Goal: Navigation & Orientation: Find specific page/section

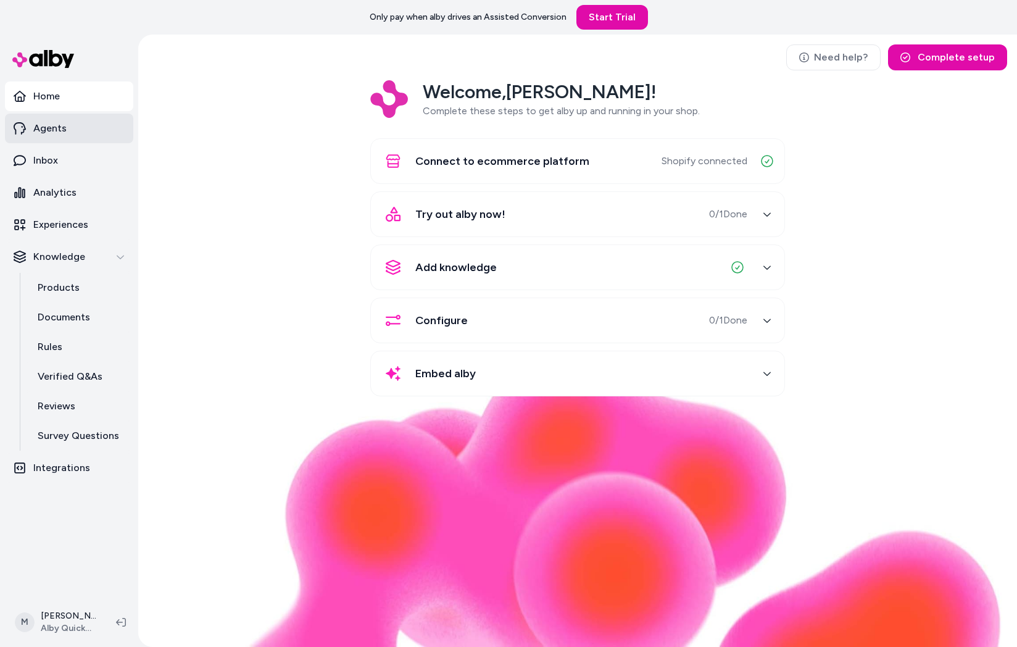
click at [82, 128] on link "Agents" at bounding box center [69, 129] width 128 height 30
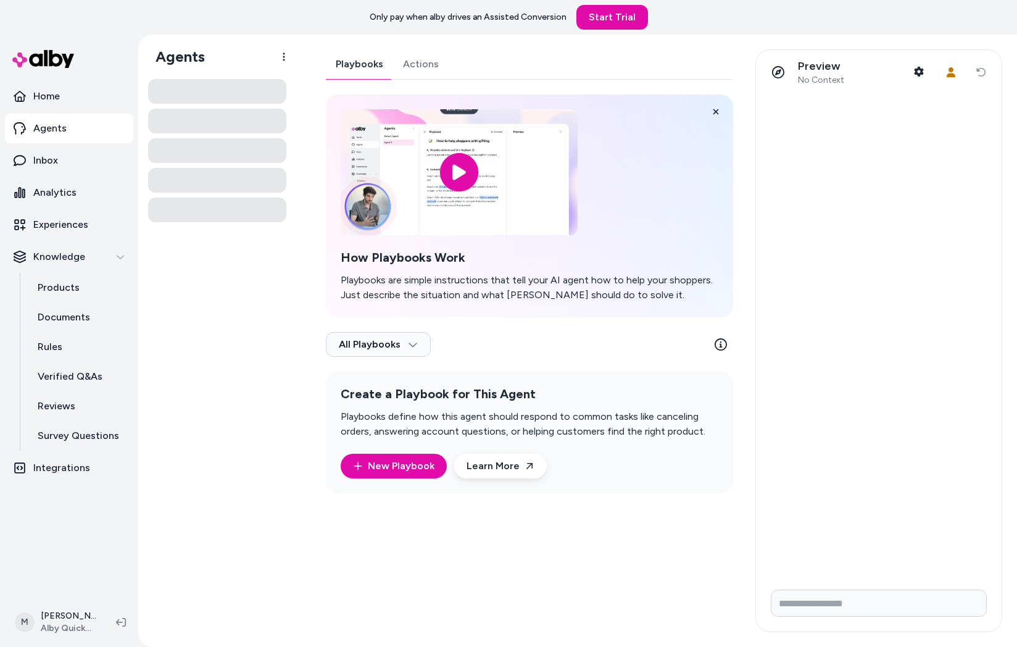
click at [825, 213] on div at bounding box center [879, 336] width 246 height 485
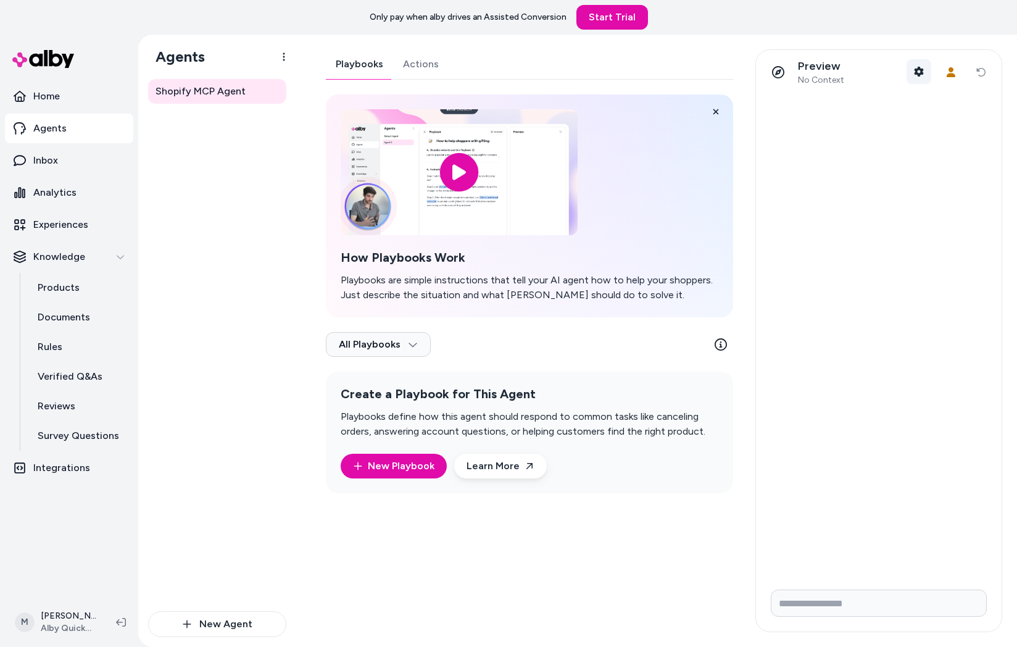
click at [914, 68] on icon "button" at bounding box center [919, 72] width 10 height 10
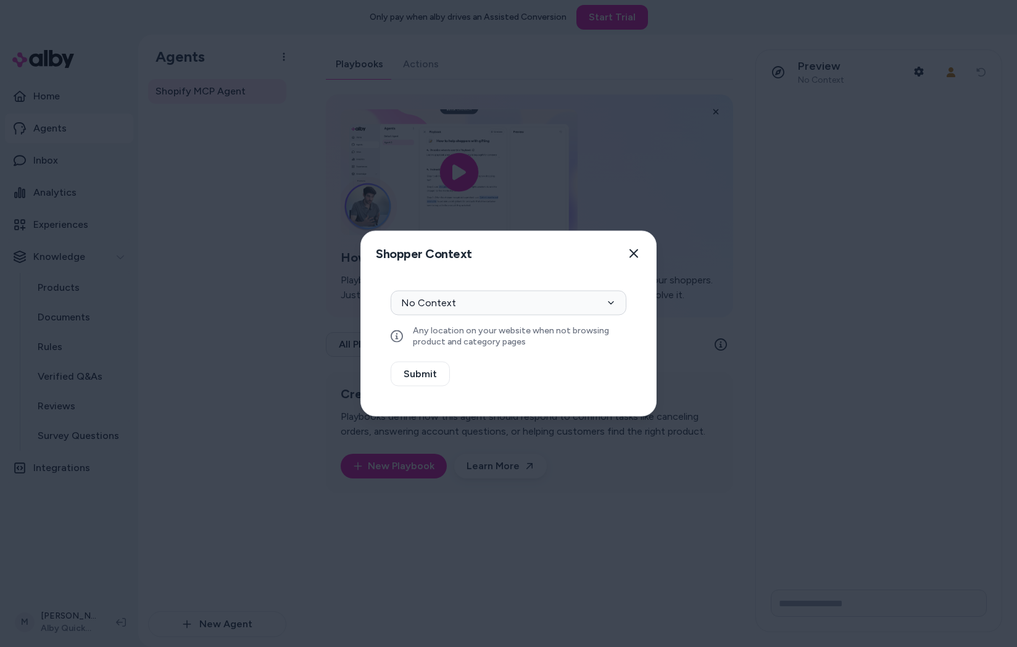
click at [750, 219] on div at bounding box center [508, 323] width 1017 height 647
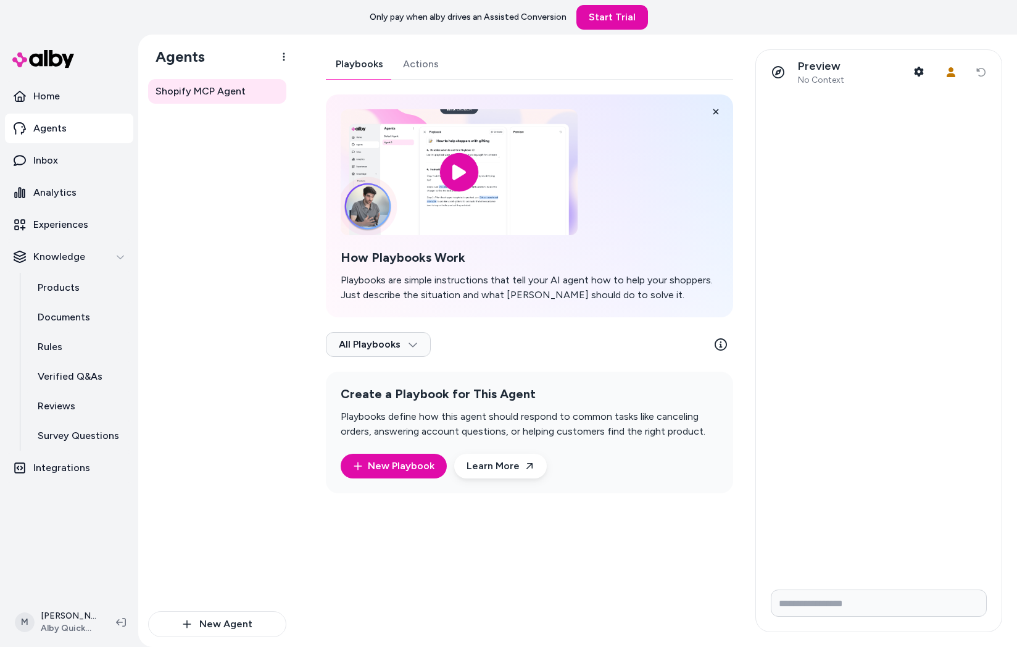
drag, startPoint x: 967, startPoint y: 305, endPoint x: 928, endPoint y: 210, distance: 102.7
click at [967, 305] on div at bounding box center [879, 336] width 246 height 485
click at [919, 70] on icon "button" at bounding box center [919, 72] width 10 height 10
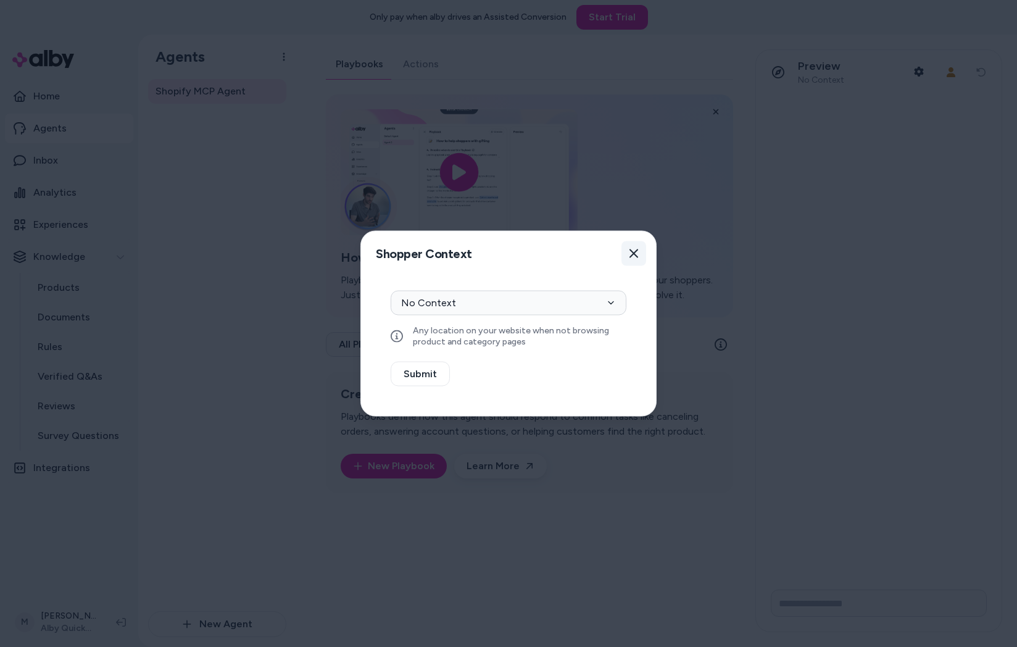
click at [635, 256] on icon "button" at bounding box center [634, 254] width 10 height 10
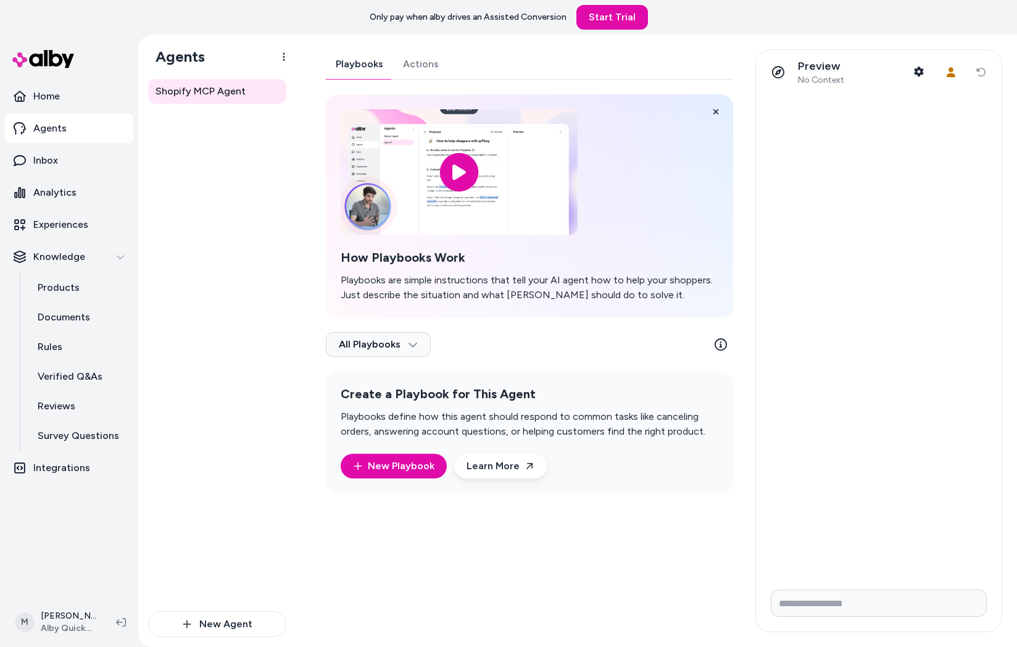
click at [946, 170] on div at bounding box center [879, 336] width 246 height 485
click at [927, 71] on button "Shopper Context" at bounding box center [919, 71] width 25 height 25
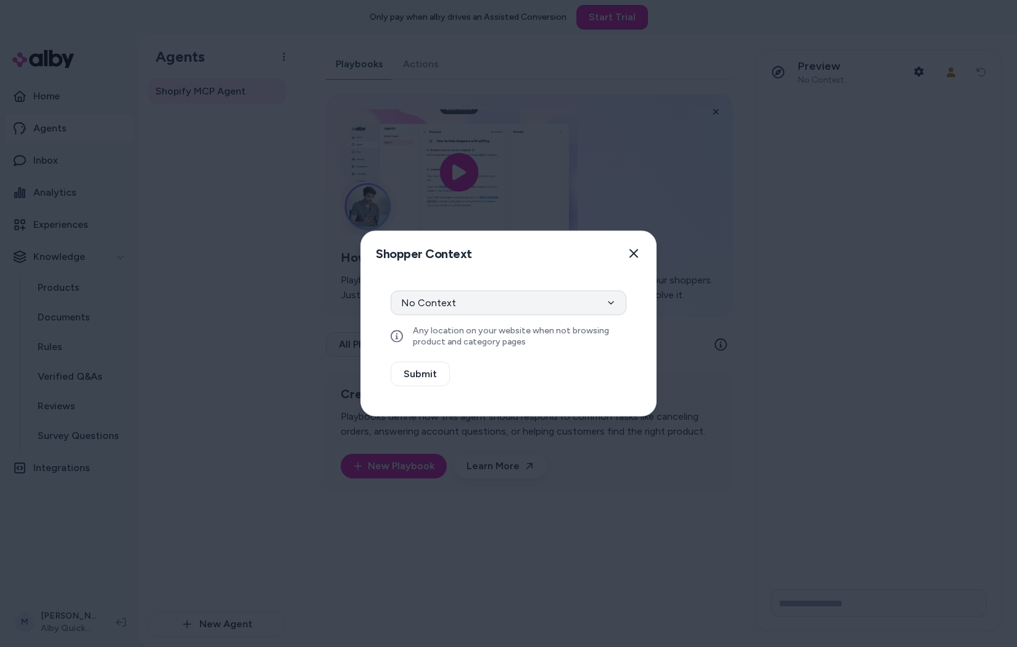
click at [542, 292] on button "No Context" at bounding box center [509, 303] width 236 height 25
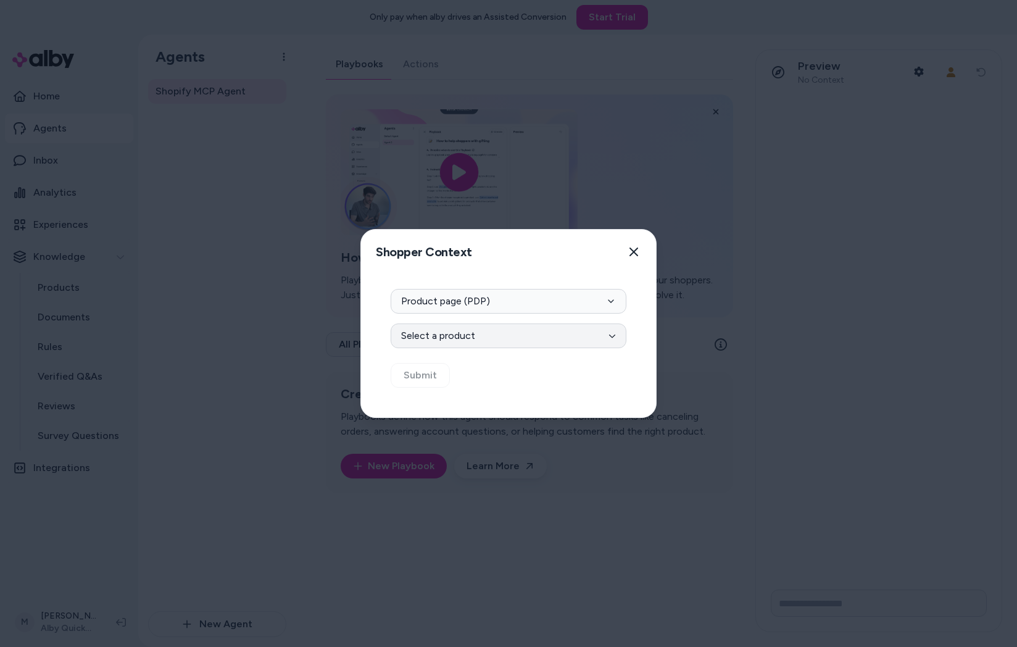
click at [502, 338] on button "Select a product" at bounding box center [509, 335] width 236 height 25
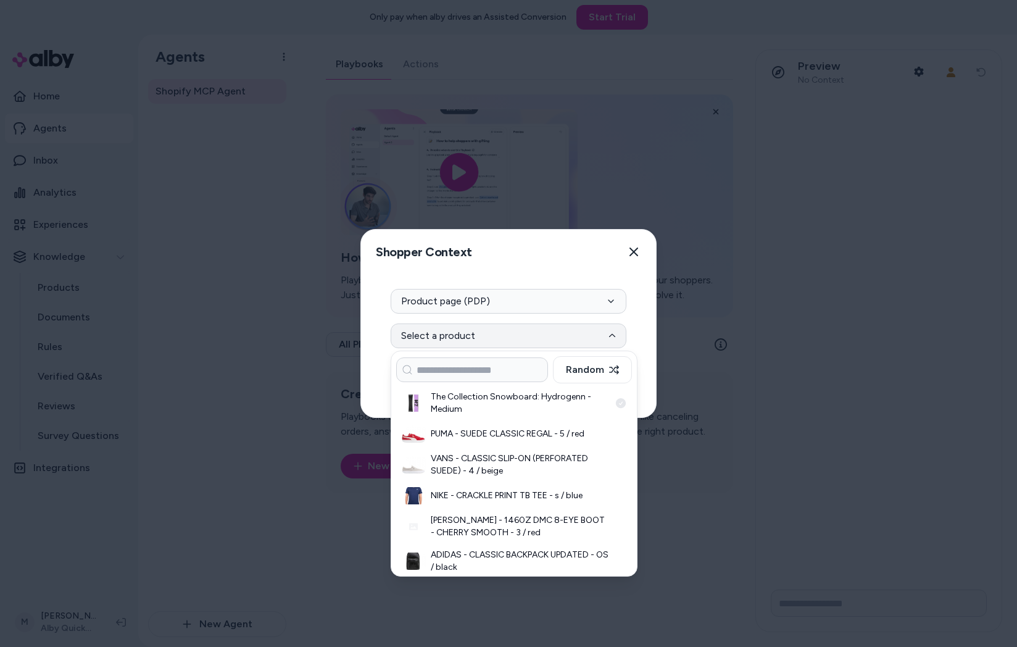
click at [509, 407] on h3 "The Collection Snowboard: Hydrogenn - Medium" at bounding box center [520, 403] width 179 height 25
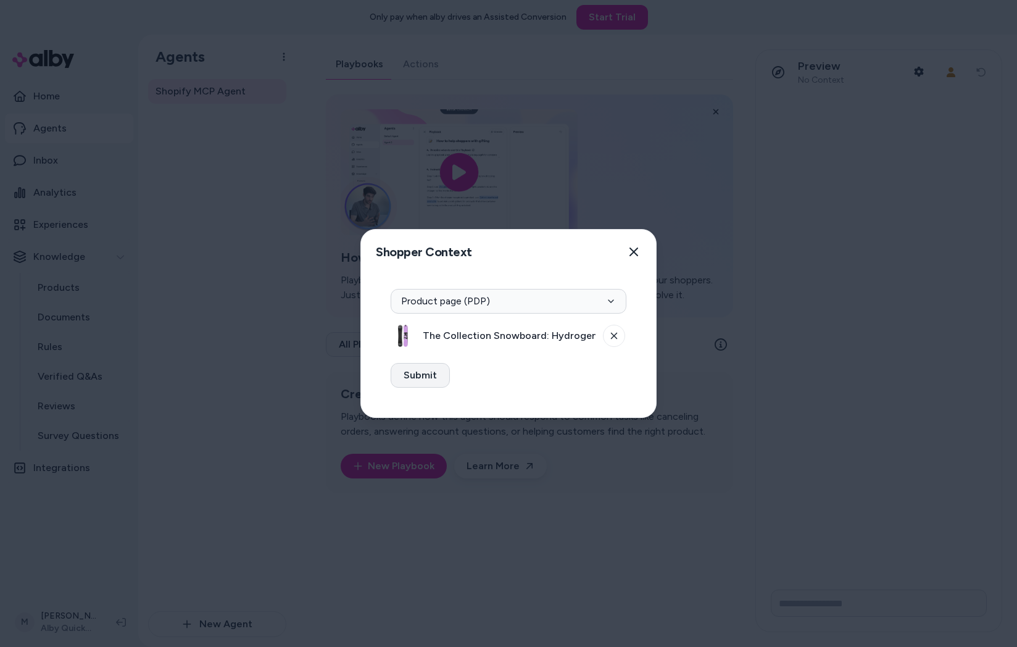
click at [422, 378] on button "Submit" at bounding box center [420, 375] width 59 height 25
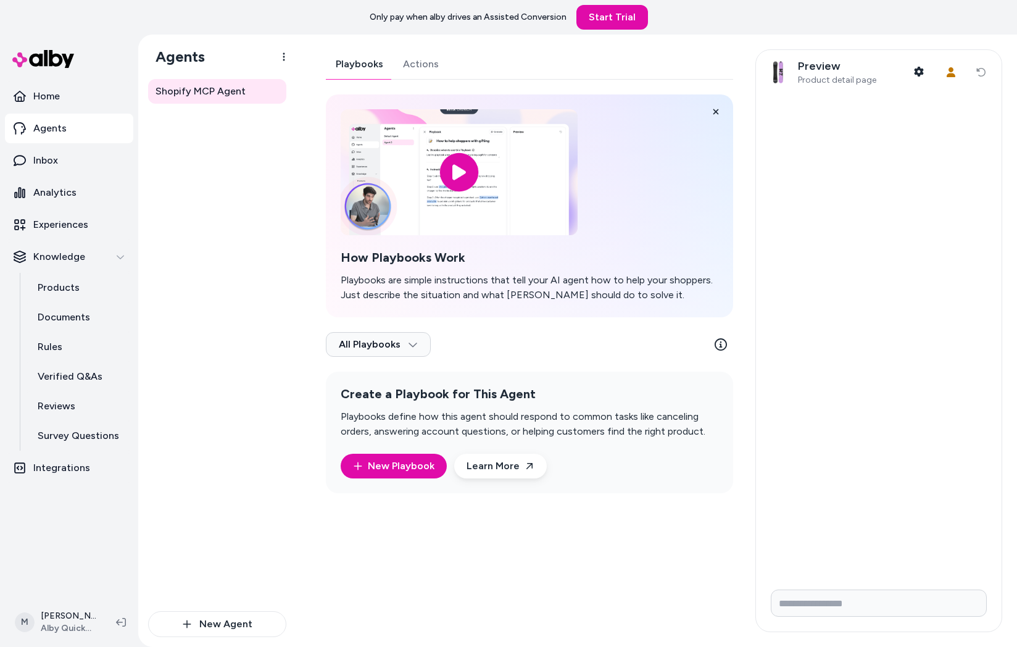
click at [240, 268] on div "Shopify MCP Agent" at bounding box center [217, 345] width 138 height 532
click at [858, 213] on div at bounding box center [879, 336] width 246 height 485
click at [106, 227] on link "Experiences" at bounding box center [69, 225] width 128 height 30
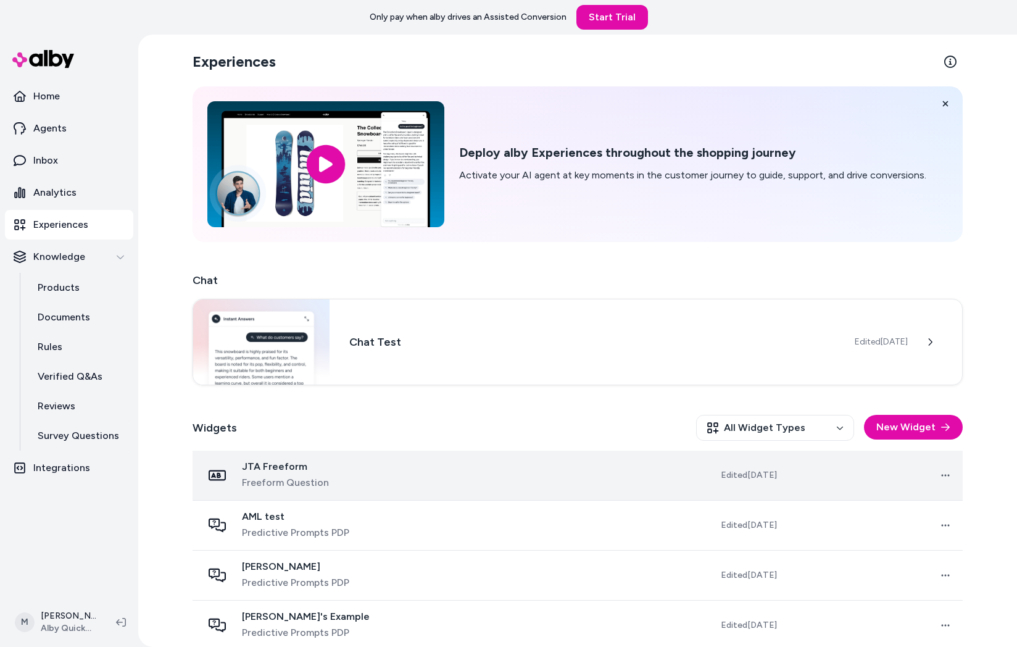
click at [683, 483] on td "Edited Sep 19, 2025" at bounding box center [715, 476] width 144 height 50
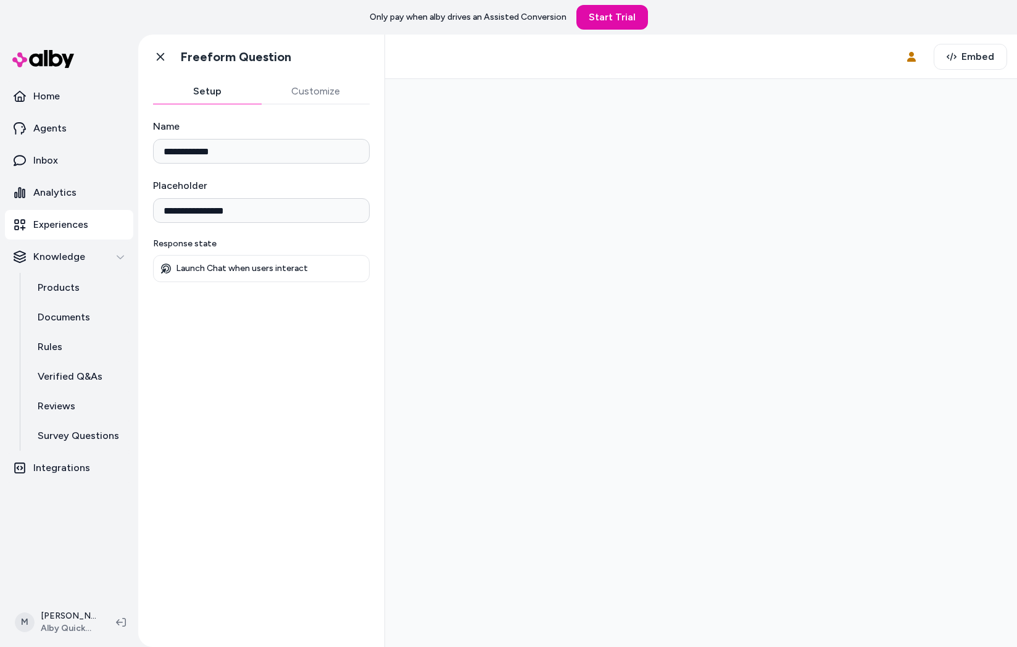
click at [354, 93] on button "Customize" at bounding box center [316, 91] width 109 height 25
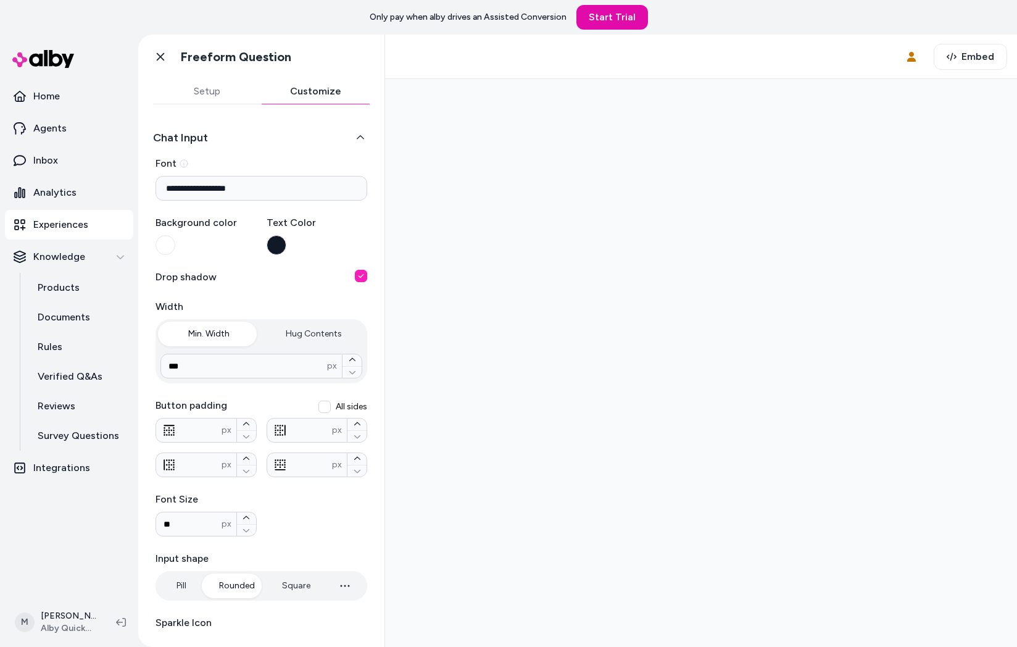
drag, startPoint x: 228, startPoint y: 90, endPoint x: 306, endPoint y: 106, distance: 78.9
click at [230, 89] on button "Setup" at bounding box center [207, 91] width 109 height 25
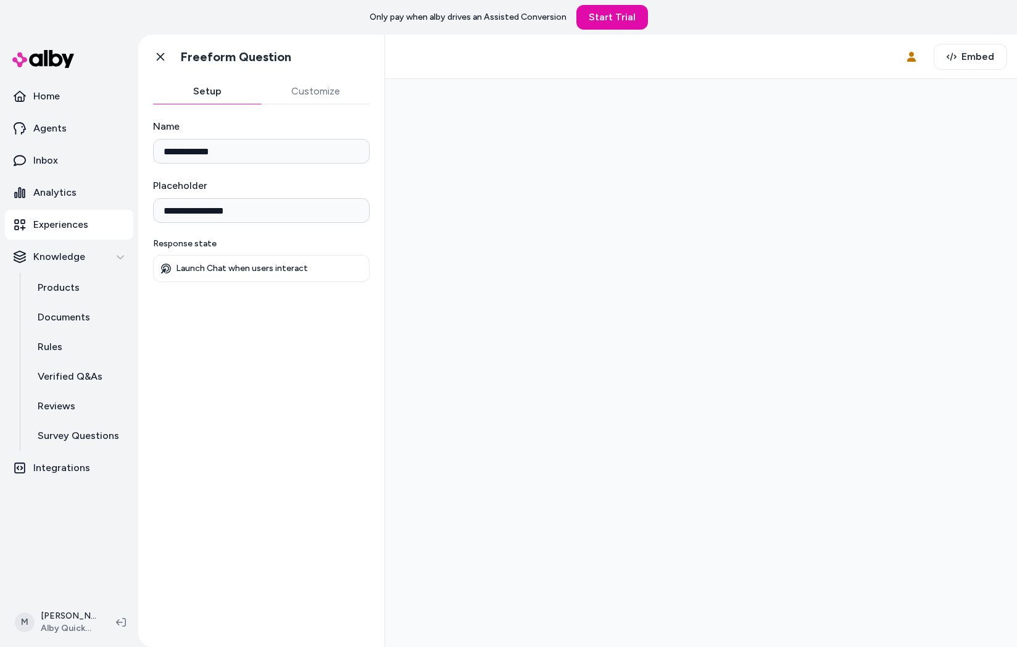
drag, startPoint x: 766, startPoint y: 201, endPoint x: 760, endPoint y: 239, distance: 38.8
click at [765, 201] on div at bounding box center [701, 363] width 612 height 548
drag, startPoint x: 732, startPoint y: 338, endPoint x: 721, endPoint y: 342, distance: 11.3
click at [730, 340] on div at bounding box center [701, 363] width 612 height 548
click at [772, 245] on div at bounding box center [701, 363] width 612 height 548
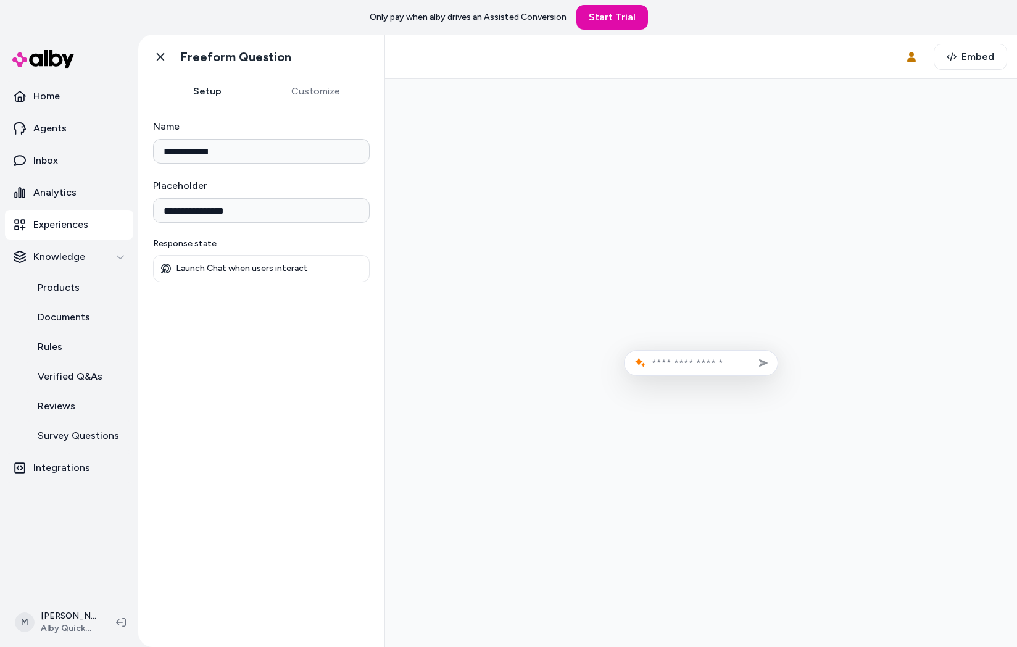
drag, startPoint x: 790, startPoint y: 515, endPoint x: 1005, endPoint y: 374, distance: 256.8
click at [983, 435] on div at bounding box center [701, 363] width 612 height 548
click at [241, 469] on div "**********" at bounding box center [261, 368] width 246 height 528
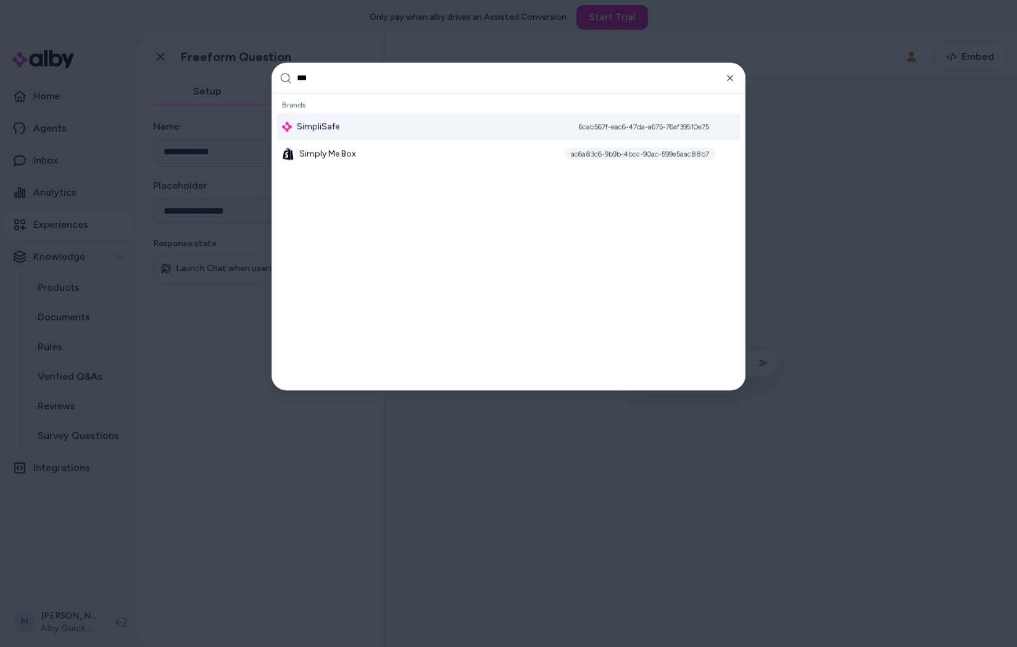
type input "****"
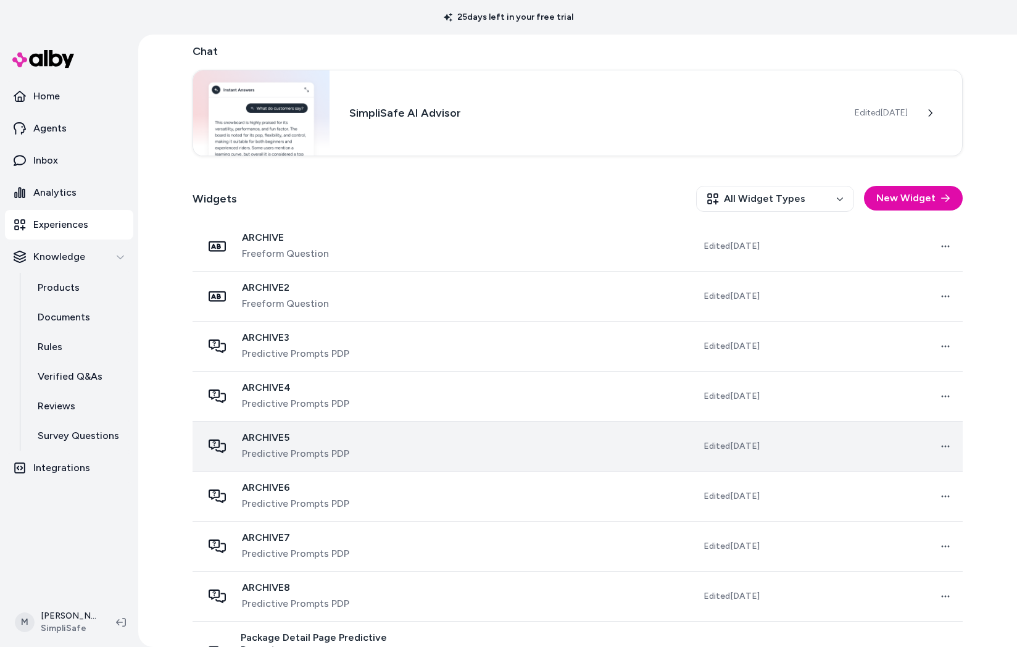
scroll to position [263, 0]
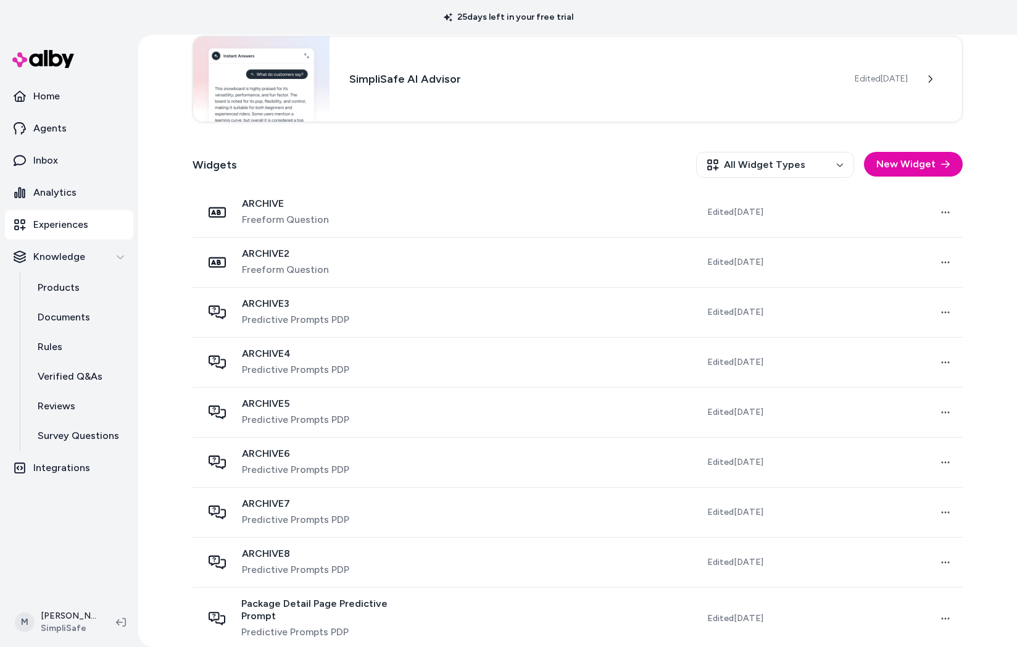
click at [146, 441] on div "Experiences Deploy alby Experiences throughout the shopping journey Activate yo…" at bounding box center [577, 341] width 879 height 612
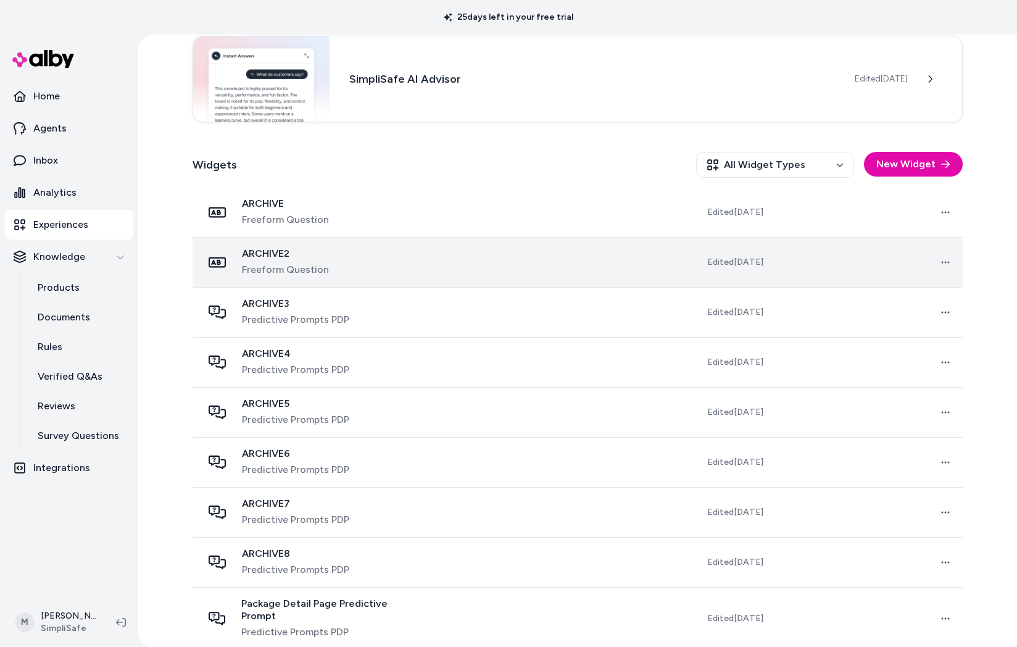
click at [441, 262] on td at bounding box center [524, 262] width 190 height 50
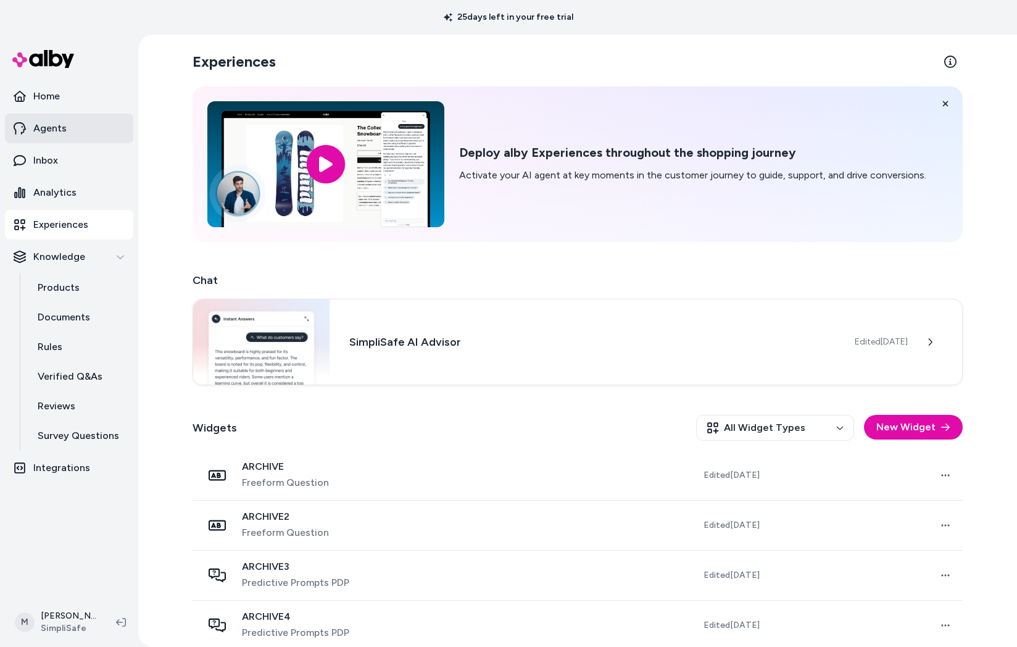
click at [70, 129] on link "Agents" at bounding box center [69, 129] width 128 height 30
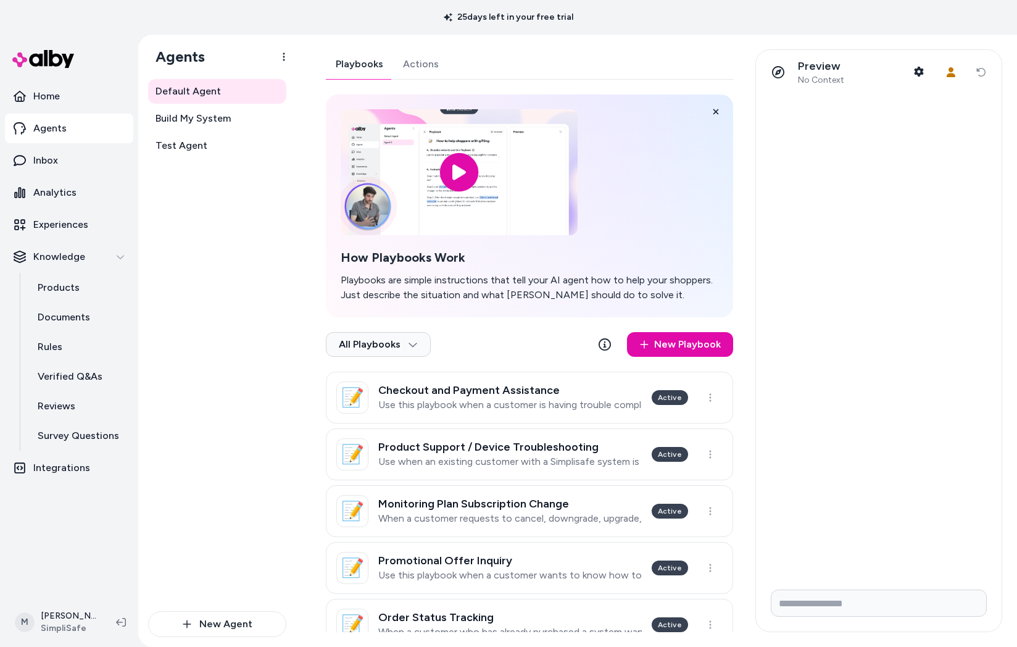
click at [182, 222] on div "Default Agent Build My System Test Agent" at bounding box center [217, 345] width 138 height 532
click at [256, 252] on div "Default Agent Build My System Test Agent" at bounding box center [217, 345] width 138 height 532
click at [82, 219] on p "Experiences" at bounding box center [60, 224] width 55 height 15
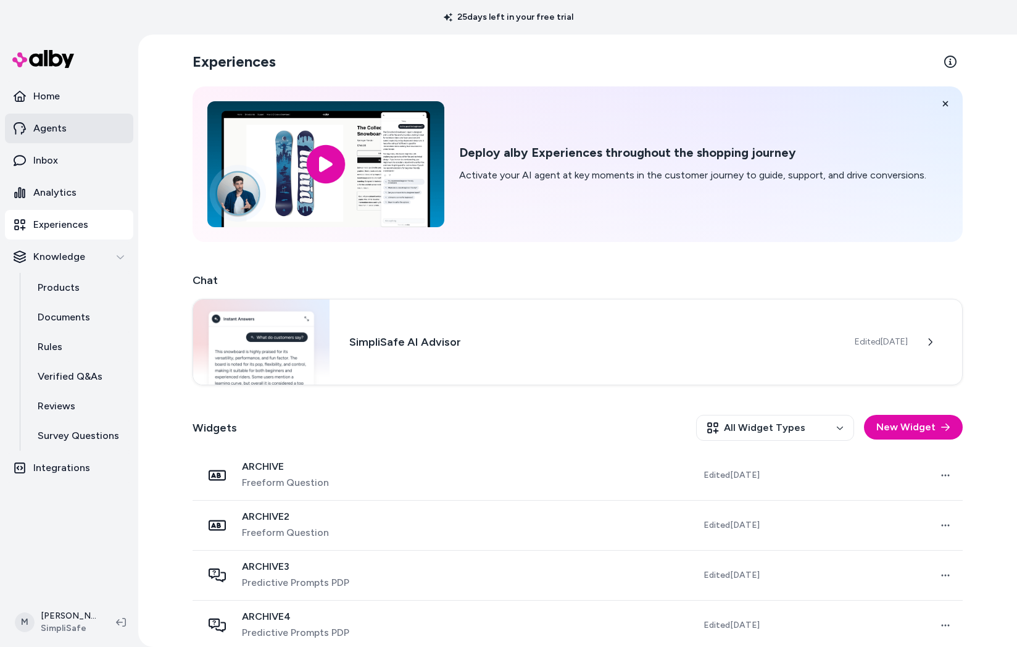
click at [77, 130] on link "Agents" at bounding box center [69, 129] width 128 height 30
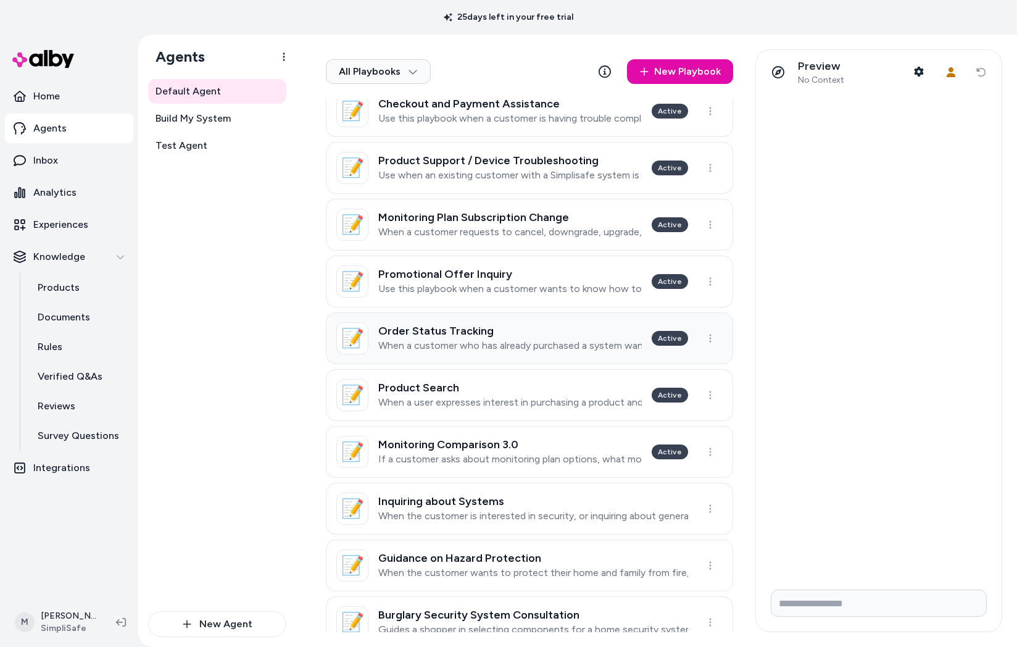
scroll to position [374, 0]
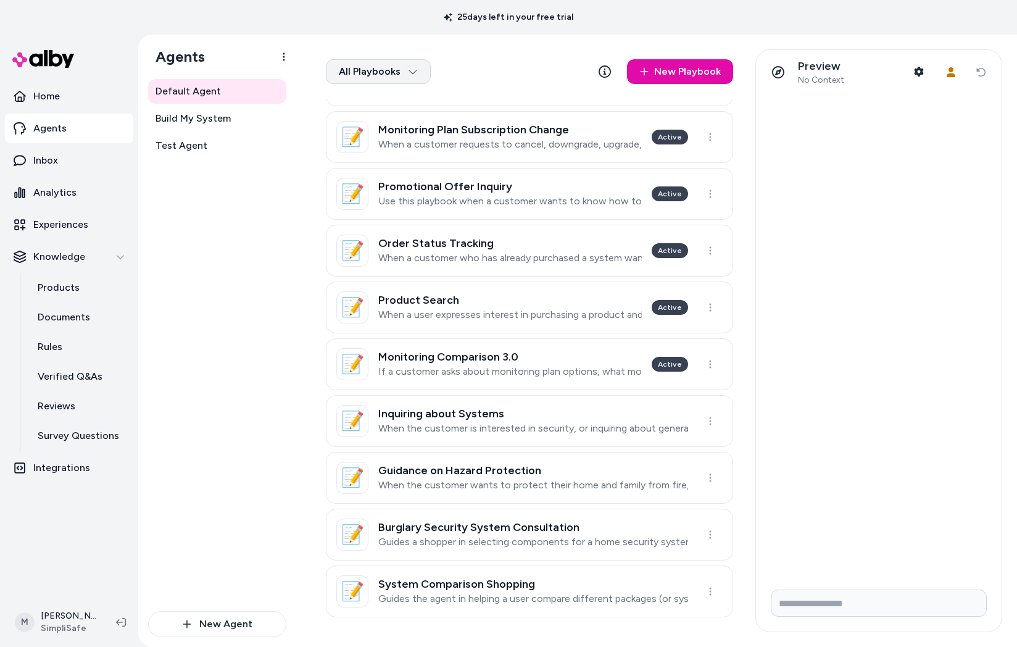
click at [390, 75] on html "25 days left in your free trial Home Agents Inbox Analytics Experiences Knowled…" at bounding box center [508, 323] width 1017 height 647
click at [390, 132] on div "Archived" at bounding box center [377, 126] width 97 height 25
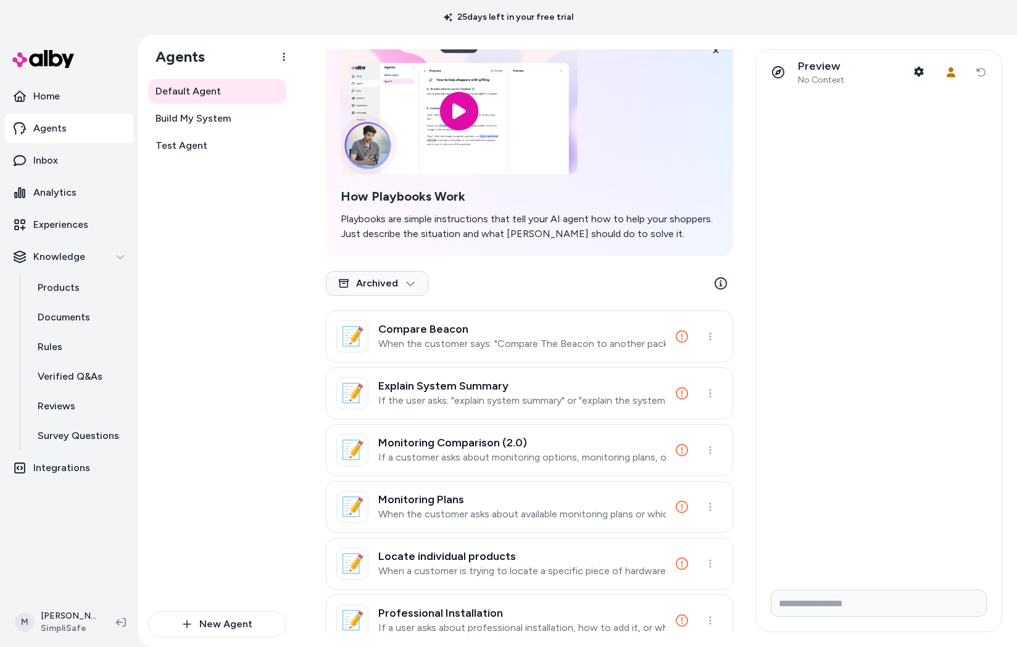
scroll to position [261, 0]
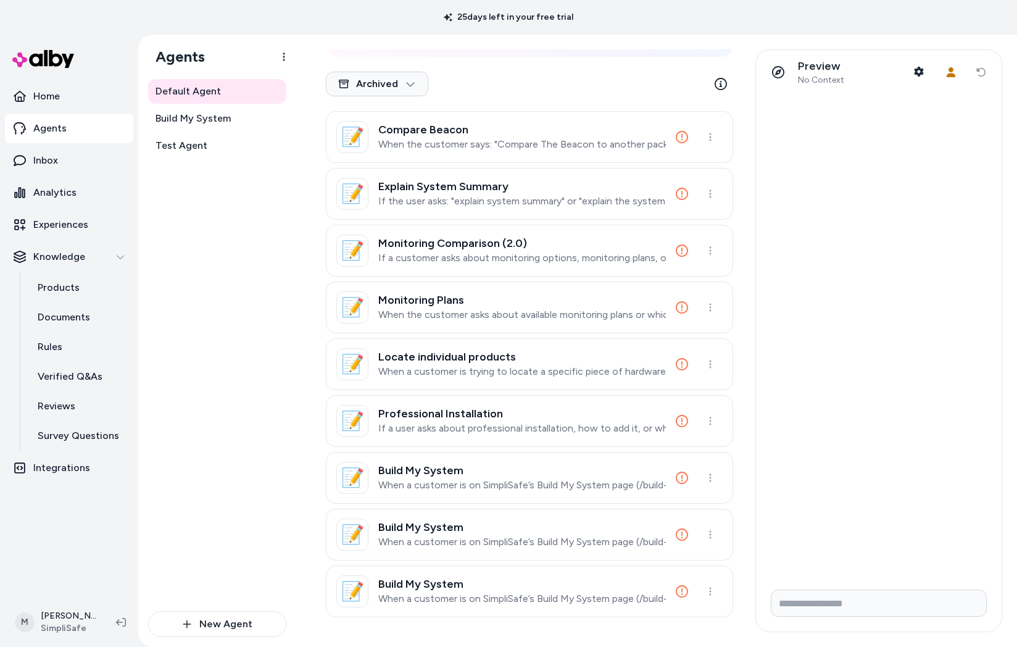
click at [72, 133] on link "Agents" at bounding box center [69, 129] width 128 height 30
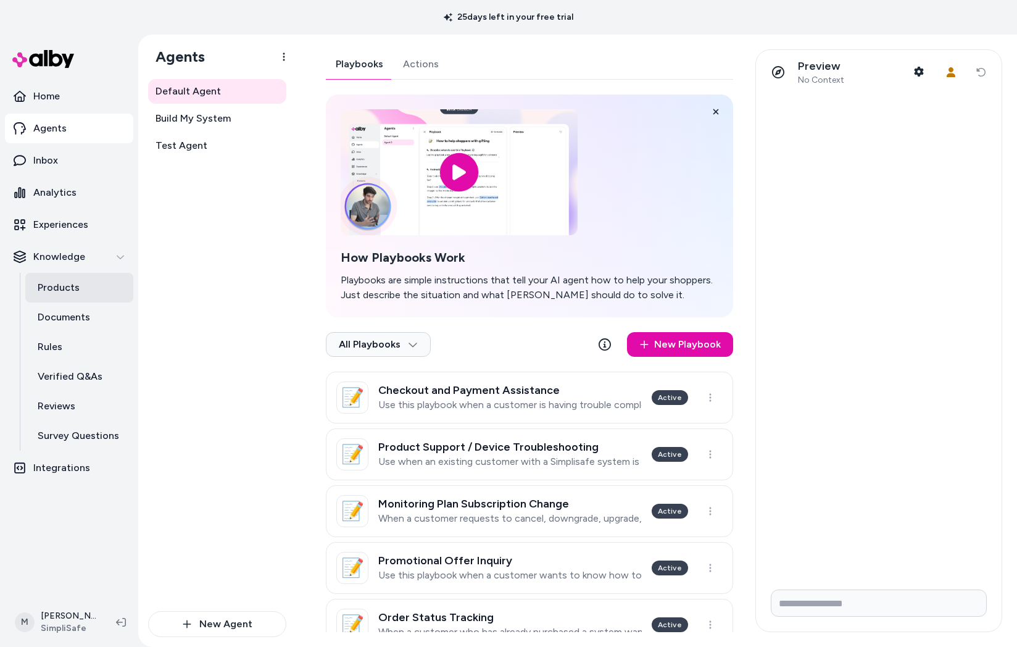
click at [78, 281] on link "Products" at bounding box center [79, 288] width 108 height 30
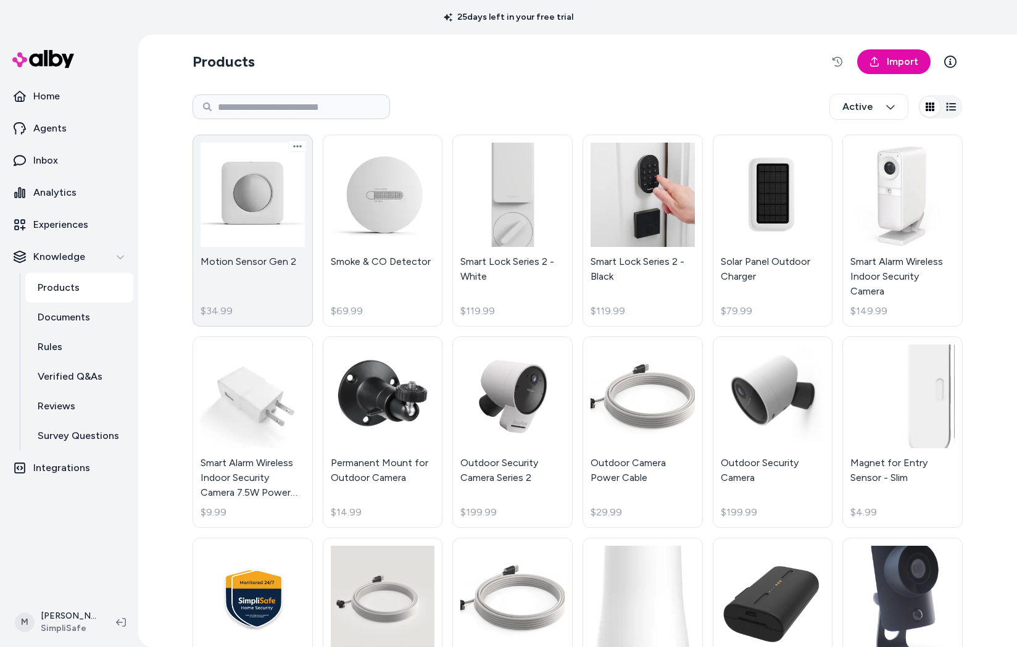
click at [275, 225] on link "Motion Sensor Gen 2 $34.99" at bounding box center [253, 231] width 120 height 192
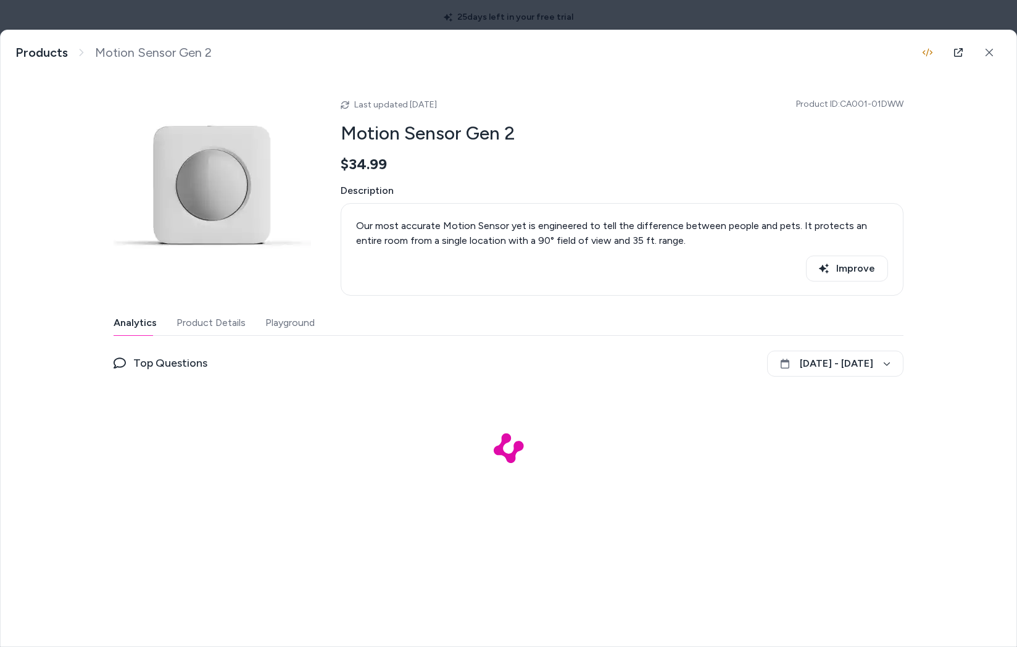
click at [294, 330] on button "Playground" at bounding box center [289, 323] width 49 height 25
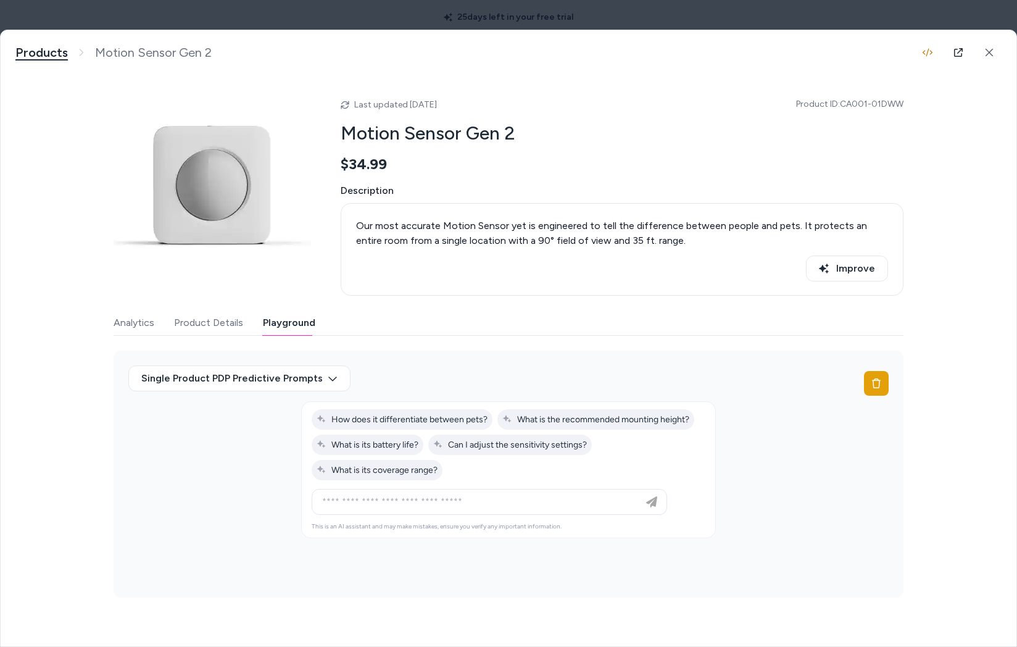
click at [44, 49] on link "Products" at bounding box center [41, 52] width 52 height 15
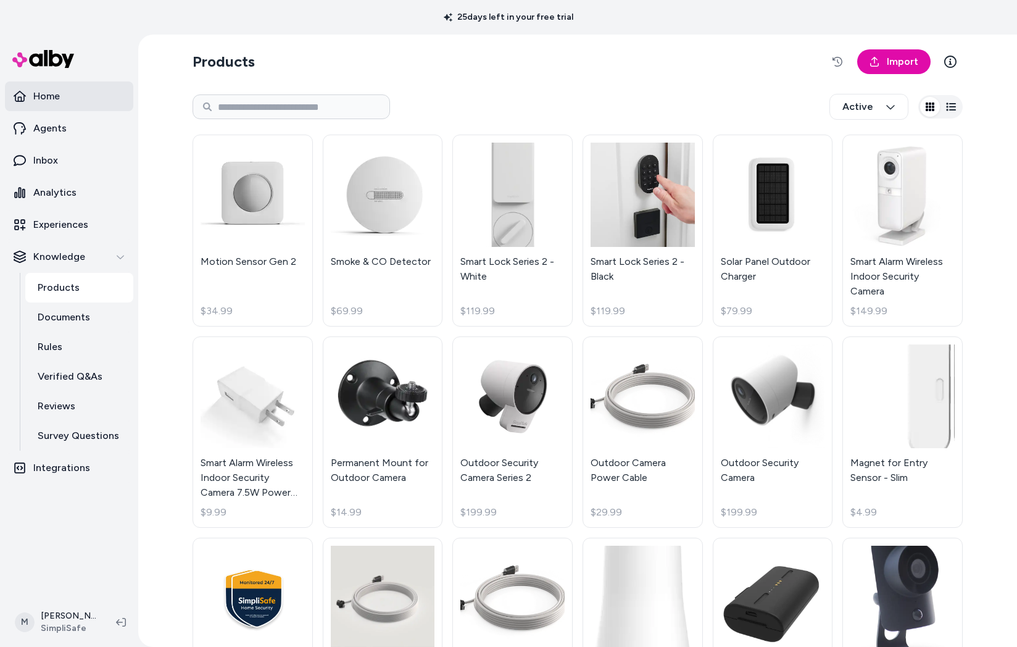
drag, startPoint x: 110, startPoint y: 110, endPoint x: 94, endPoint y: 100, distance: 18.3
click at [110, 110] on link "Home" at bounding box center [69, 96] width 128 height 30
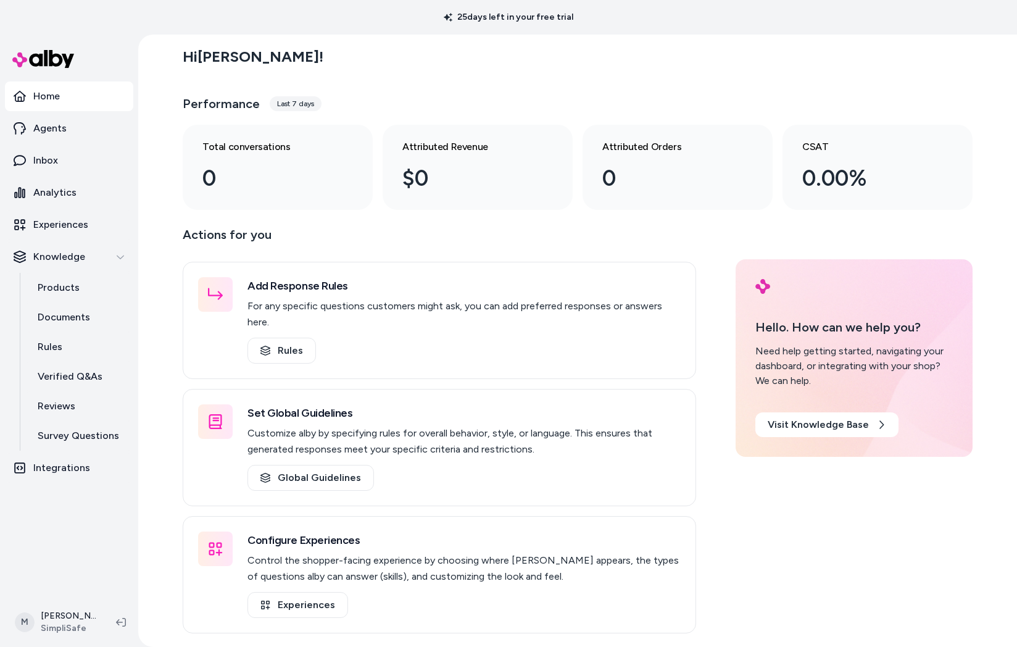
drag, startPoint x: 385, startPoint y: 250, endPoint x: 395, endPoint y: 250, distance: 10.5
click at [385, 250] on p "Actions for you" at bounding box center [440, 240] width 514 height 30
